Goal: Task Accomplishment & Management: Use online tool/utility

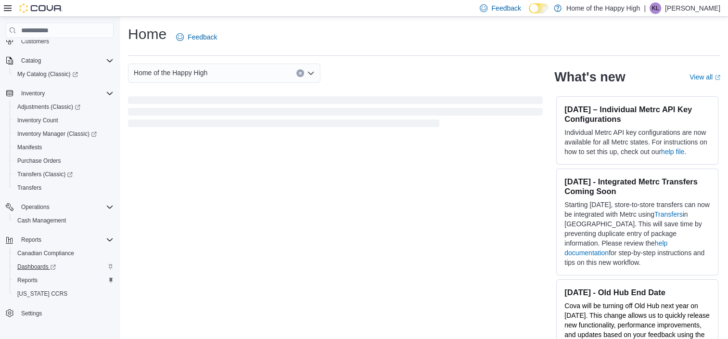
scroll to position [65, 0]
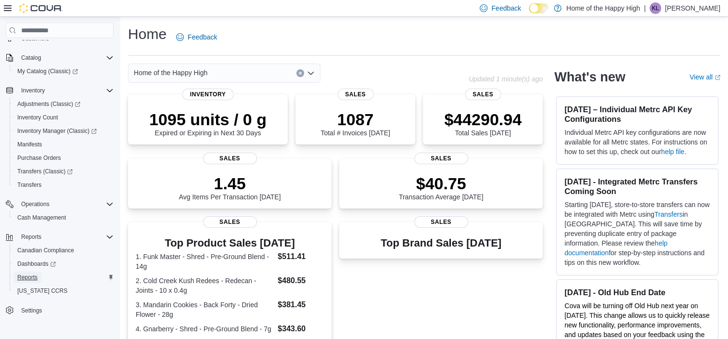
click at [33, 276] on span "Reports" at bounding box center [27, 277] width 20 height 8
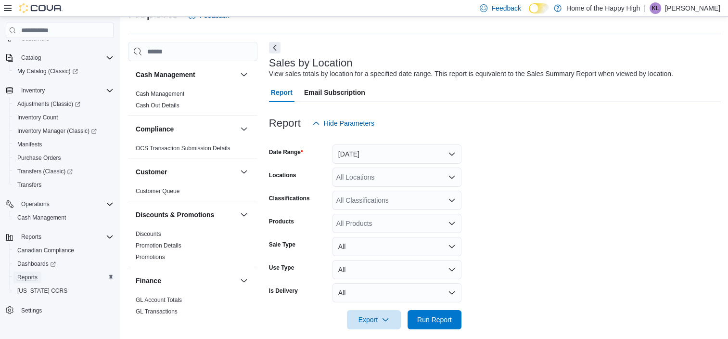
scroll to position [22, 0]
click at [363, 148] on button "Yesterday" at bounding box center [396, 153] width 129 height 19
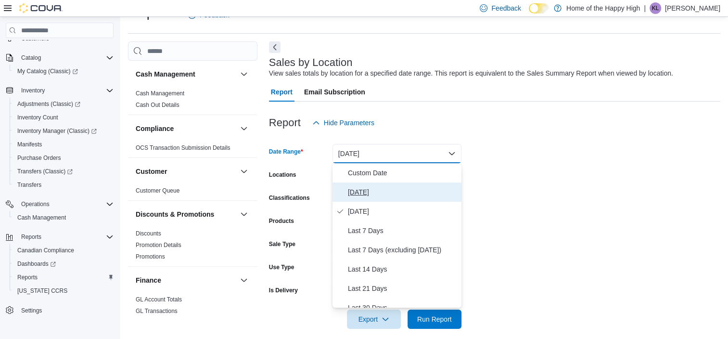
click at [379, 185] on button "Today" at bounding box center [396, 191] width 129 height 19
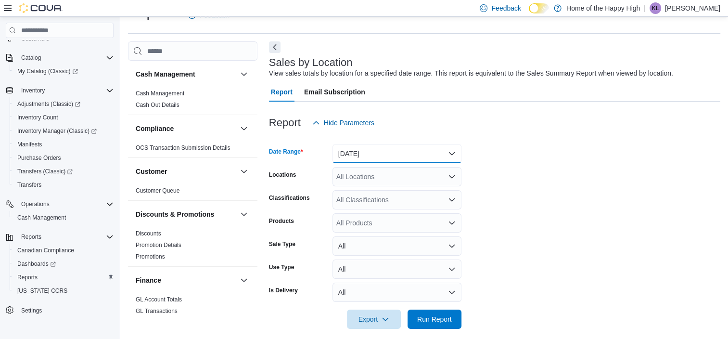
click at [378, 157] on button "Today" at bounding box center [396, 153] width 129 height 19
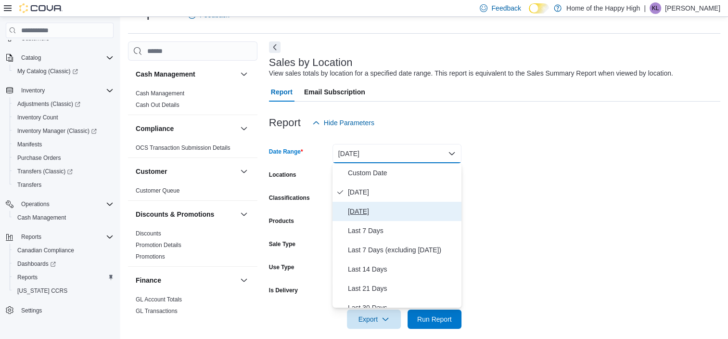
click at [381, 210] on span "Yesterday" at bounding box center [403, 211] width 110 height 12
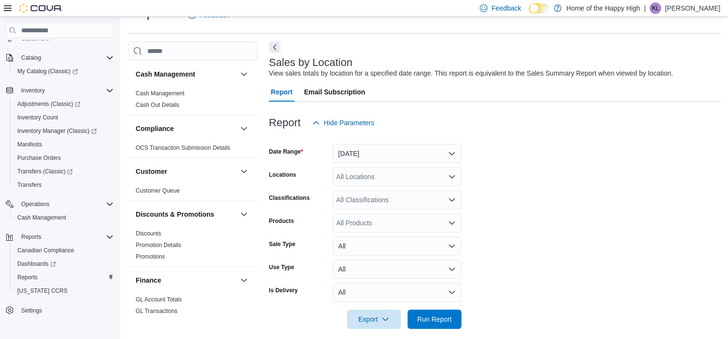
click at [644, 190] on form "Date Range Yesterday Locations All Locations Classifications All Classification…" at bounding box center [494, 230] width 451 height 196
click at [398, 179] on div "All Locations" at bounding box center [396, 176] width 129 height 19
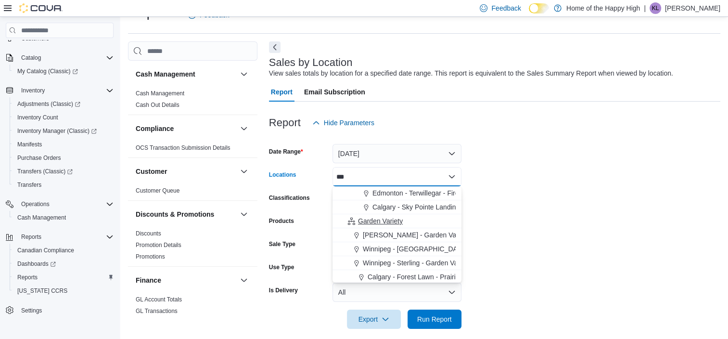
type input "***"
click at [387, 221] on span "Garden Variety" at bounding box center [380, 221] width 45 height 10
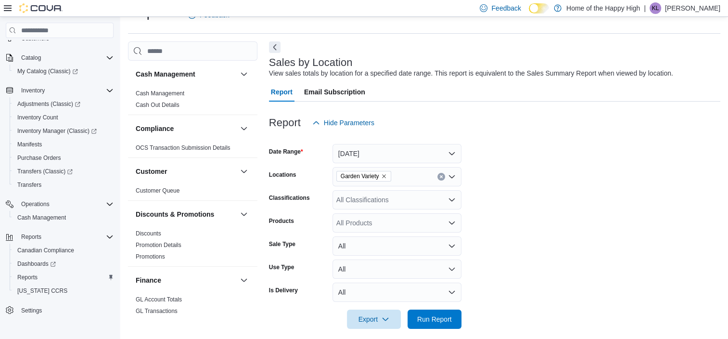
drag, startPoint x: 611, startPoint y: 214, endPoint x: 565, endPoint y: 229, distance: 49.1
click at [589, 215] on form "Date Range Yesterday Locations Garden Variety Classifications All Classificatio…" at bounding box center [494, 230] width 451 height 196
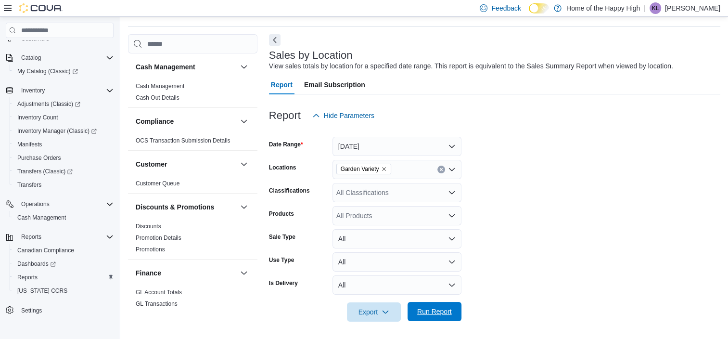
scroll to position [31, 0]
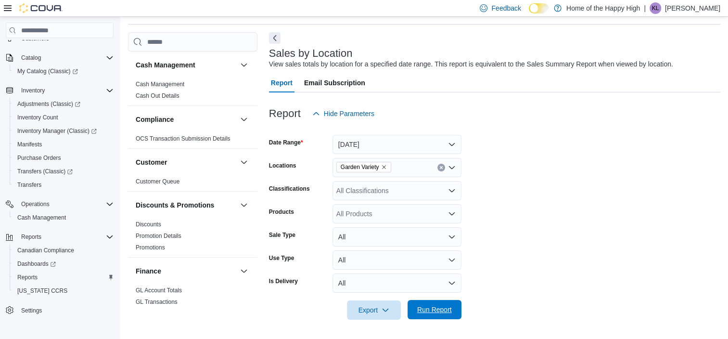
click at [440, 311] on span "Run Report" at bounding box center [434, 309] width 35 height 10
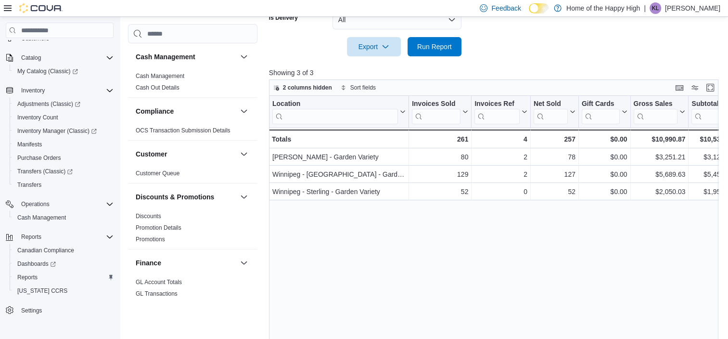
scroll to position [314, 0]
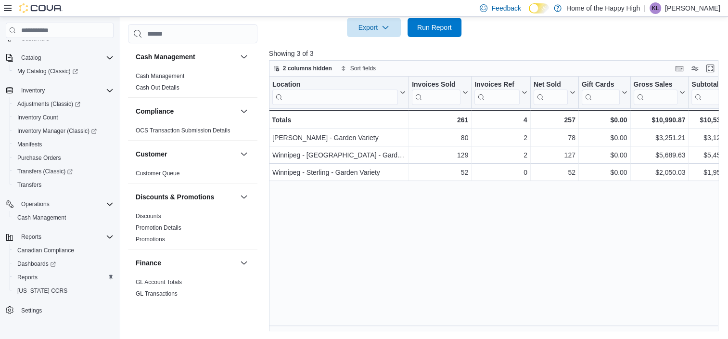
drag, startPoint x: 359, startPoint y: 325, endPoint x: 387, endPoint y: 331, distance: 29.1
click at [387, 331] on div "Reports Feedback Cash Management Cash Management Cash Out Details Compliance OC…" at bounding box center [425, 20] width 610 height 635
drag, startPoint x: 381, startPoint y: 265, endPoint x: 375, endPoint y: 287, distance: 22.4
click at [381, 266] on div "Location Click to view column header actions Invoices Sold Click to view column…" at bounding box center [496, 203] width 454 height 255
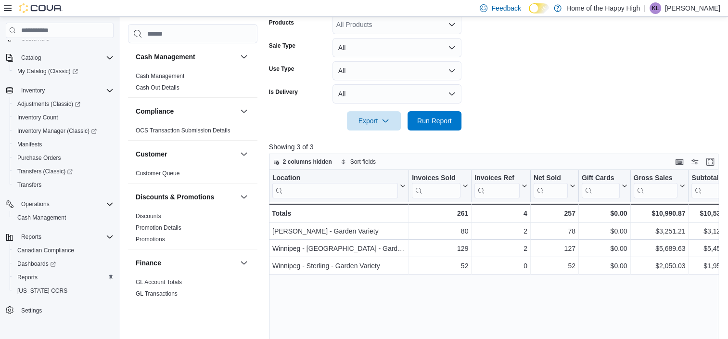
scroll to position [0, 0]
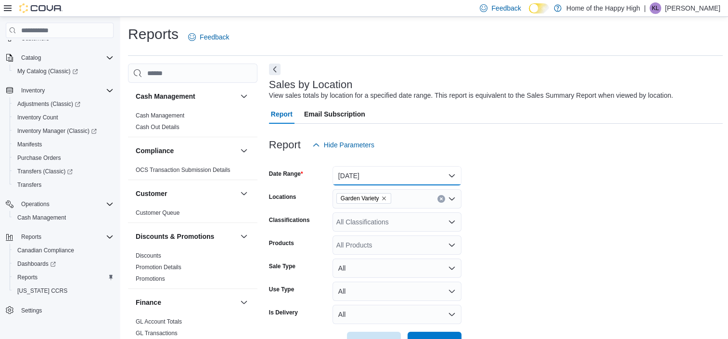
click at [377, 169] on button "Yesterday" at bounding box center [396, 175] width 129 height 19
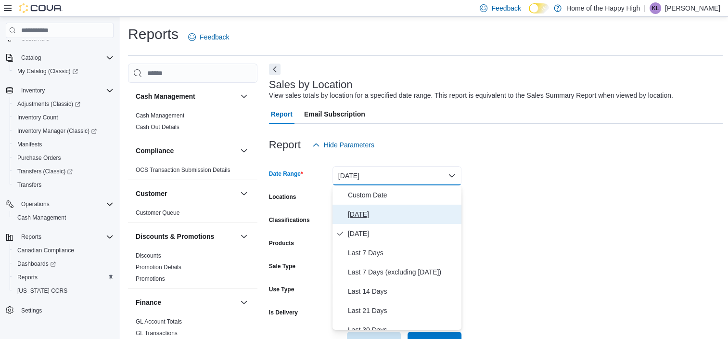
click at [385, 212] on span "Today" at bounding box center [403, 214] width 110 height 12
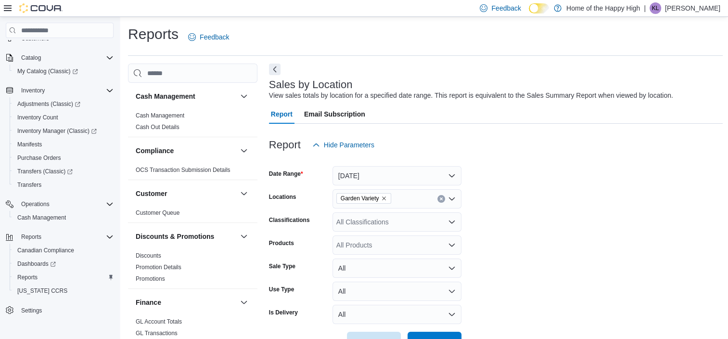
drag, startPoint x: 556, startPoint y: 228, endPoint x: 503, endPoint y: 257, distance: 60.3
click at [554, 228] on form "Date Range Today Locations Garden Variety Classifications All Classifications P…" at bounding box center [496, 252] width 454 height 196
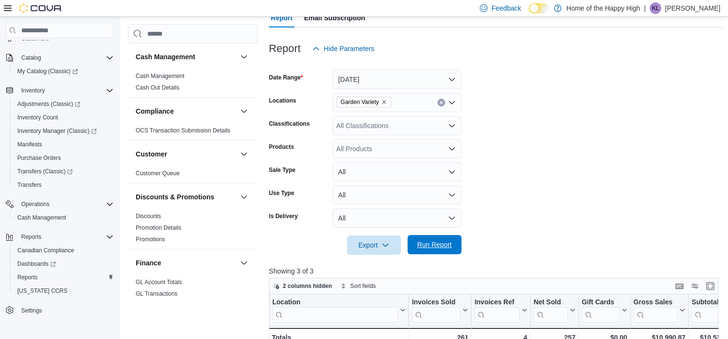
click at [436, 241] on span "Run Report" at bounding box center [434, 245] width 35 height 10
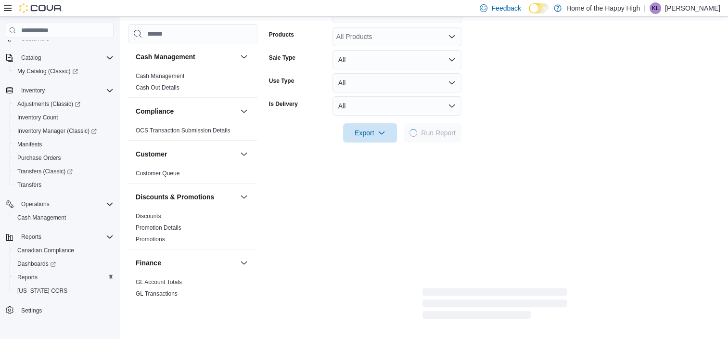
scroll to position [289, 0]
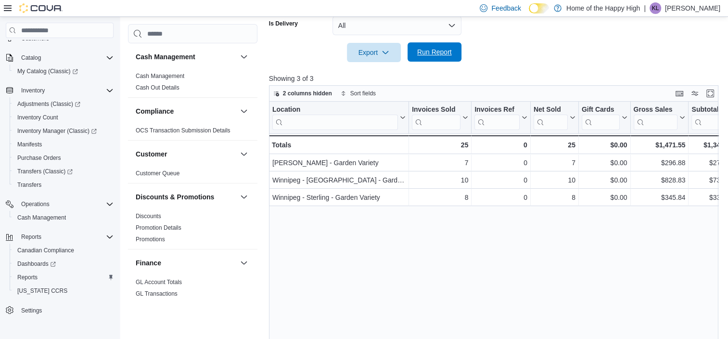
click at [449, 58] on span "Run Report" at bounding box center [434, 51] width 42 height 19
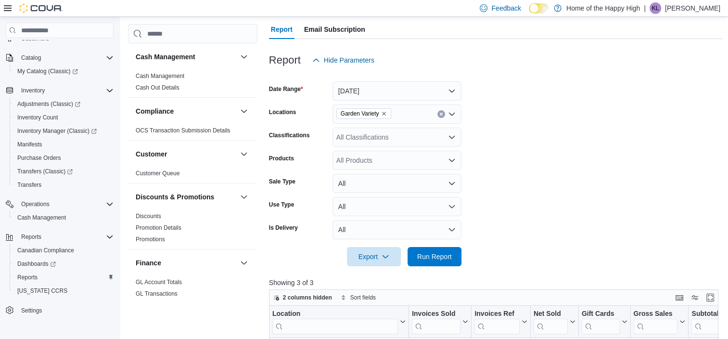
scroll to position [144, 0]
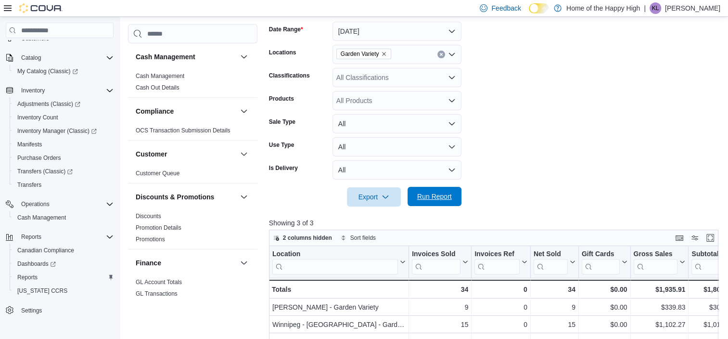
click at [443, 196] on span "Run Report" at bounding box center [434, 196] width 35 height 10
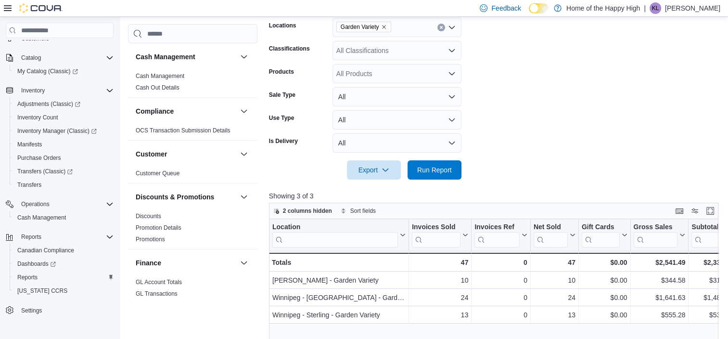
scroll to position [169, 0]
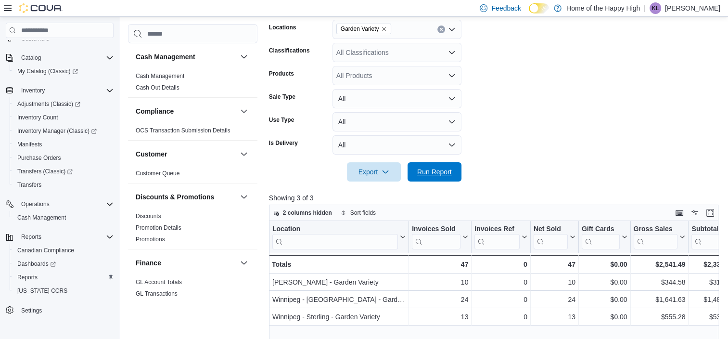
drag, startPoint x: 438, startPoint y: 165, endPoint x: 681, endPoint y: 206, distance: 245.9
click at [438, 165] on span "Run Report" at bounding box center [434, 171] width 42 height 19
